Goal: Transaction & Acquisition: Purchase product/service

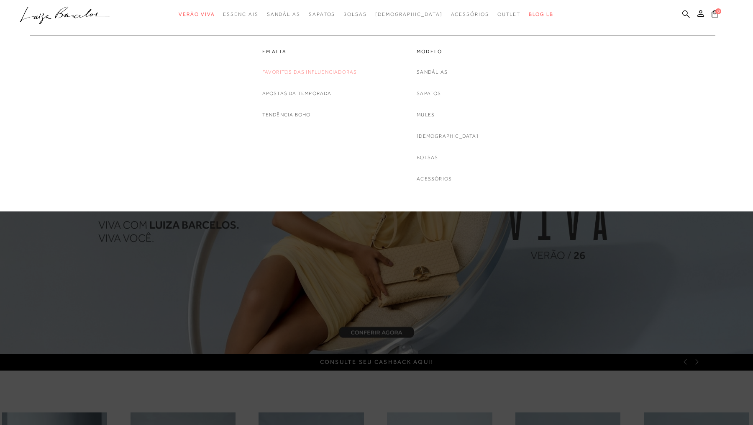
click at [277, 74] on link "Favoritos das Influenciadoras" at bounding box center [309, 72] width 95 height 9
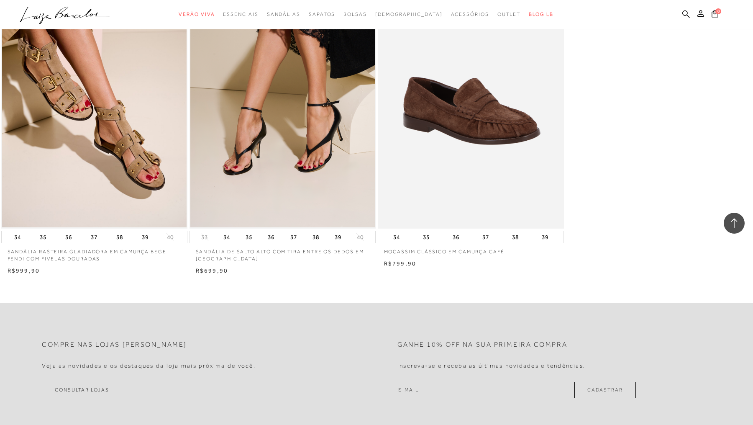
scroll to position [1117, 0]
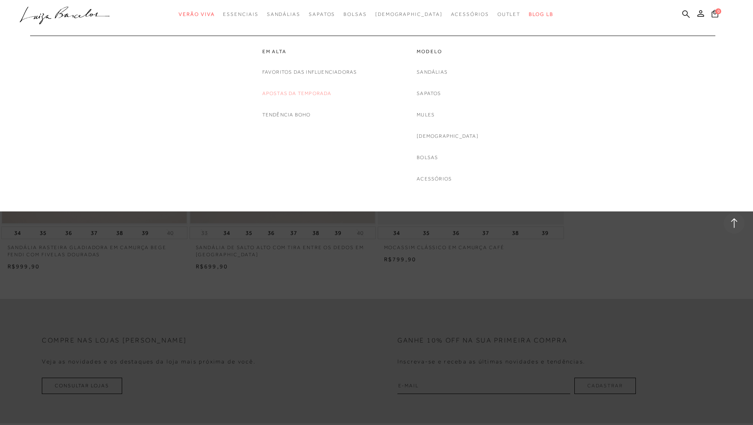
click at [270, 90] on link "Apostas da Temporada" at bounding box center [296, 93] width 69 height 9
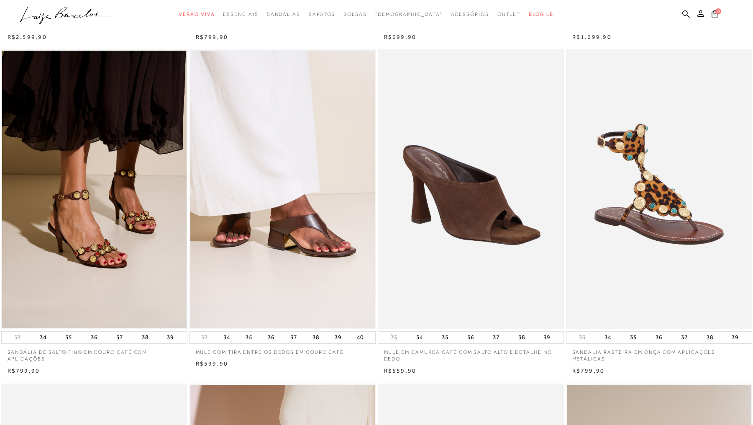
scroll to position [345, 0]
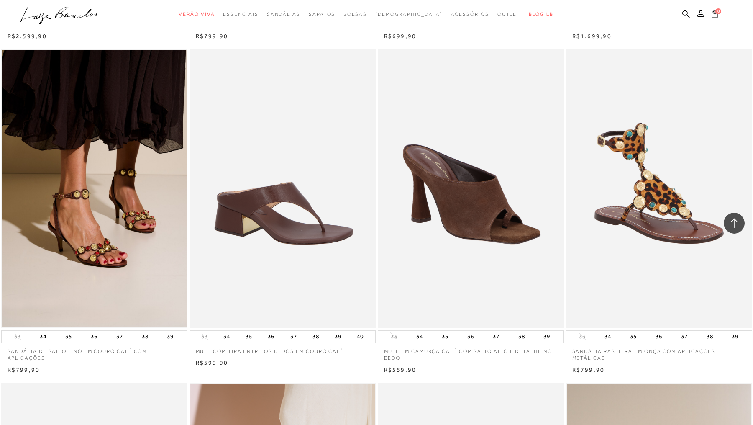
click at [240, 202] on img at bounding box center [282, 189] width 185 height 280
click at [240, 201] on img at bounding box center [282, 189] width 185 height 280
